Goal: Communication & Community: Ask a question

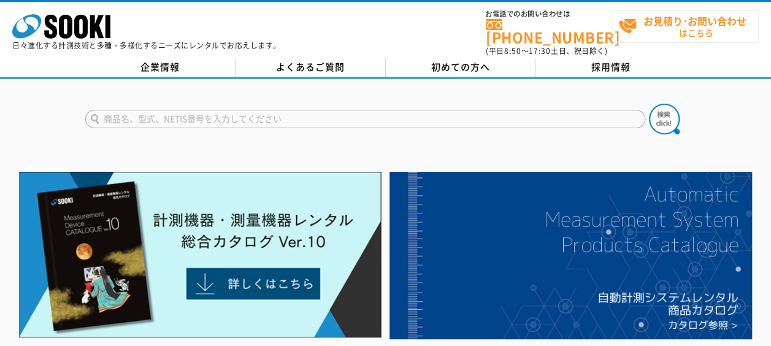
click at [677, 31] on span "お見積り･お問い合わせ はこちら" at bounding box center [689, 26] width 140 height 31
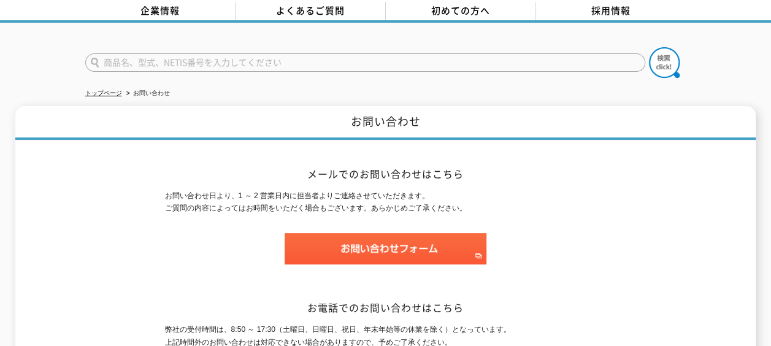
scroll to position [61, 0]
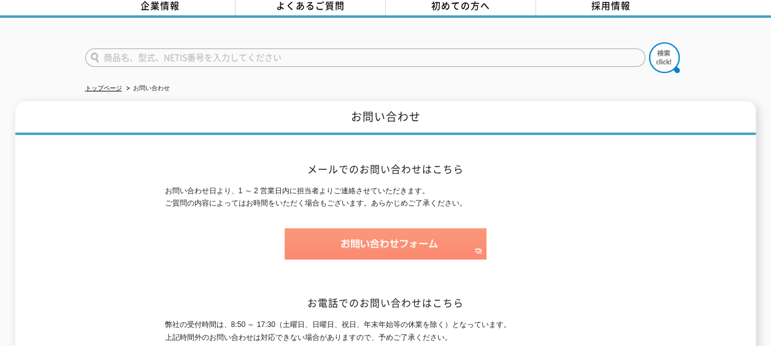
click at [406, 228] on img at bounding box center [386, 243] width 202 height 31
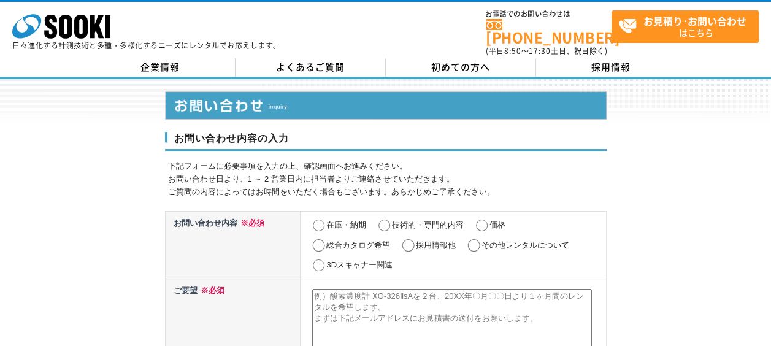
scroll to position [61, 0]
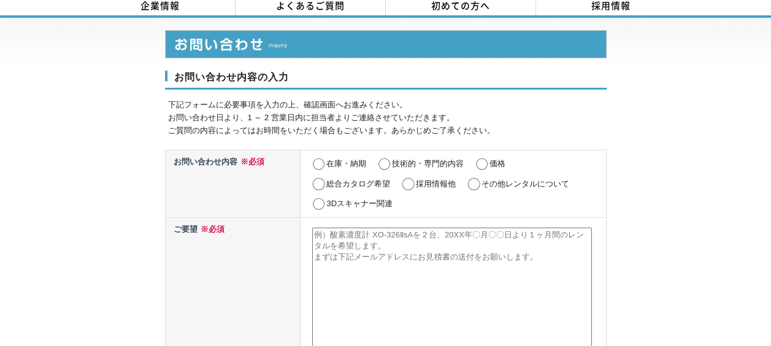
click at [412, 159] on label "技術的・専門的内容" at bounding box center [428, 163] width 72 height 9
click at [392, 158] on input "技術的・専門的内容" at bounding box center [384, 164] width 15 height 12
radio input "true"
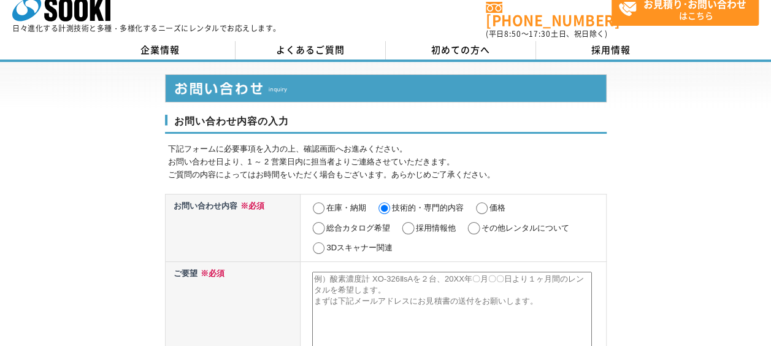
scroll to position [0, 0]
